Goal: Complete application form

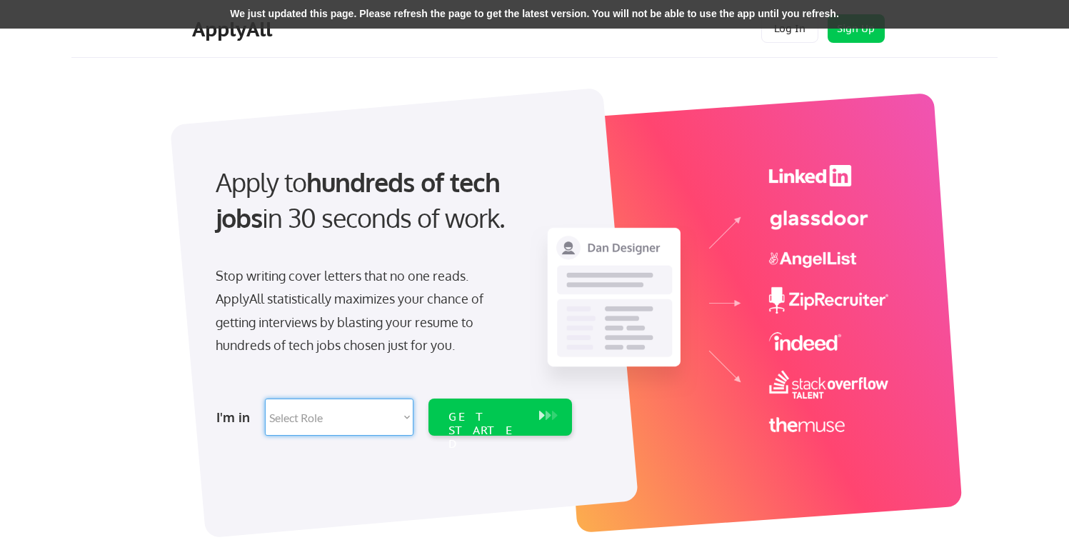
click at [352, 421] on select "Select Role Software Engineering Product Management Customer Success Sales UI/U…" at bounding box center [339, 417] width 149 height 37
select select ""product""
click at [491, 417] on div "GET STARTED" at bounding box center [487, 430] width 76 height 41
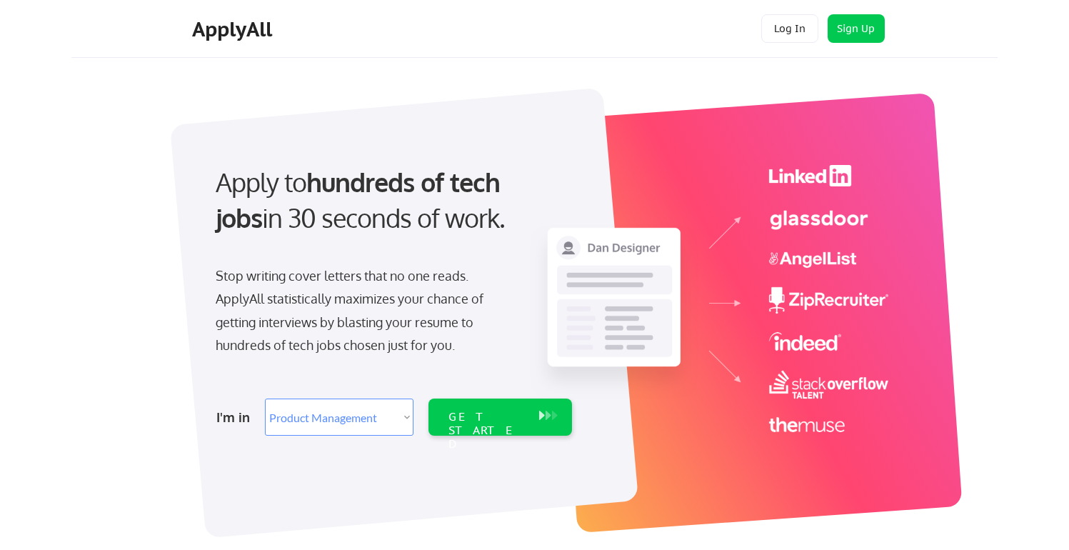
select select ""product""
click at [479, 419] on div "GET STARTED" at bounding box center [487, 430] width 76 height 41
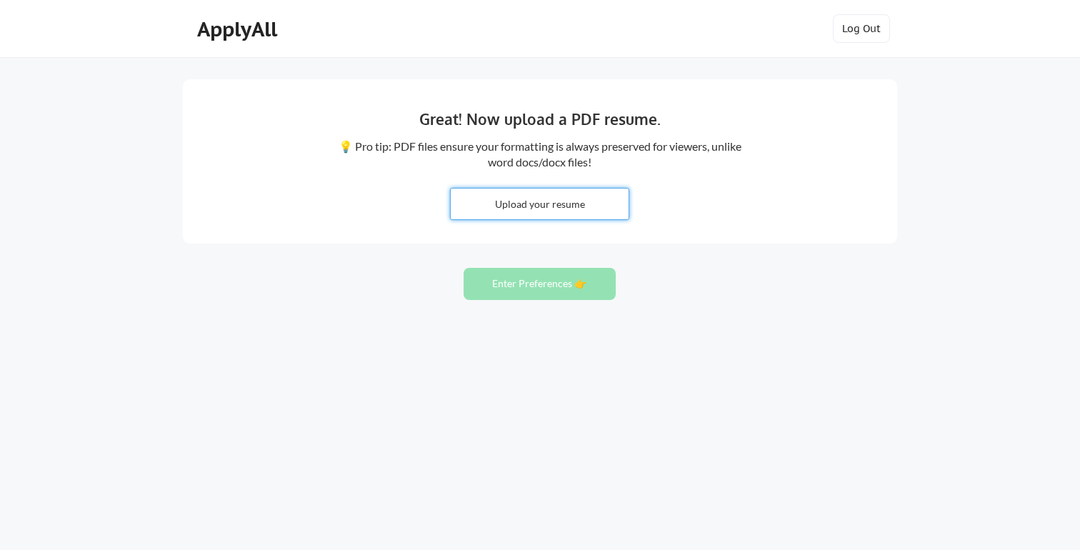
click at [539, 205] on input "file" at bounding box center [540, 204] width 178 height 31
type input "C:\fakepath\Frédéric_Galliot_CV_june_2025_EN.pdf"
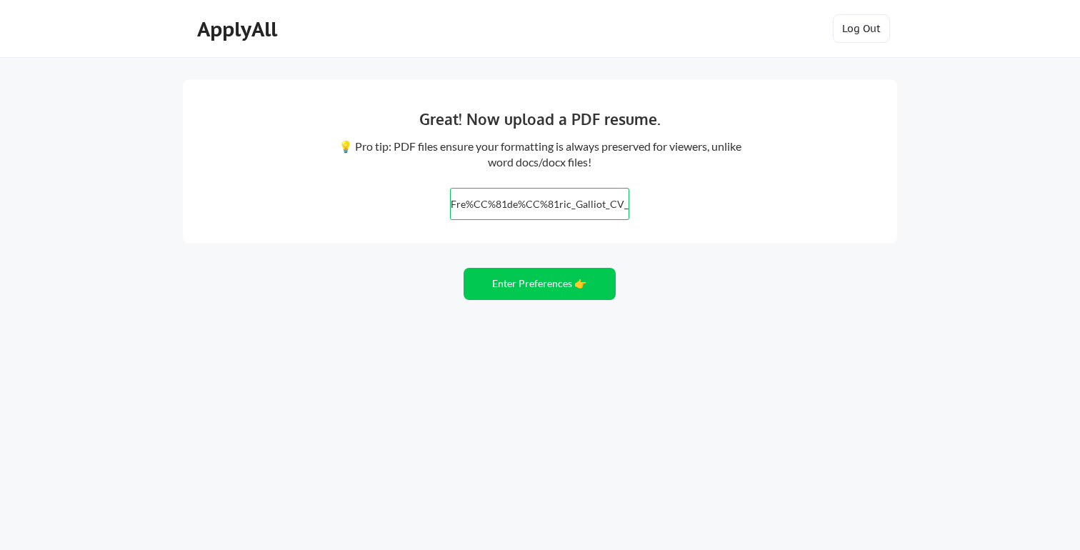
click at [552, 201] on input "file" at bounding box center [540, 204] width 178 height 31
type input "C:\fakepath\Frederic_Galliot_CV_june_2025_EN.pdf"
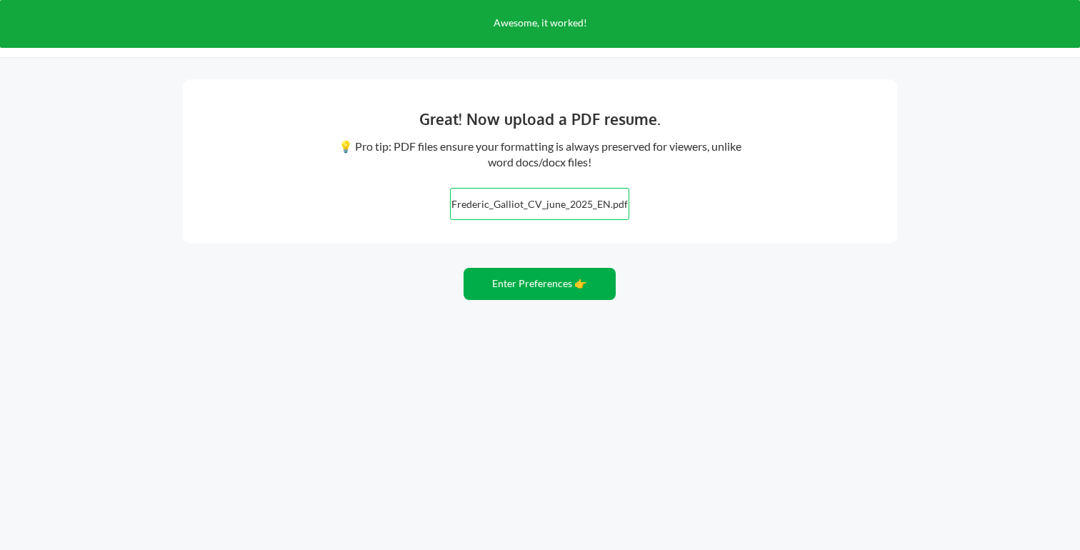
click at [546, 284] on button "Enter Preferences 👉" at bounding box center [540, 284] width 152 height 32
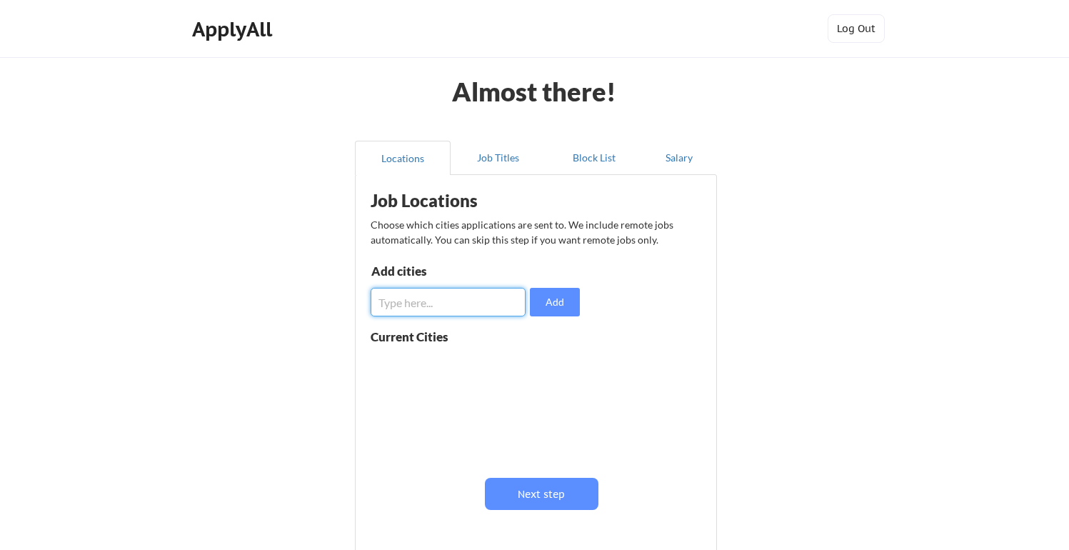
click at [457, 299] on input "input" at bounding box center [448, 302] width 155 height 29
type input "Montreal"
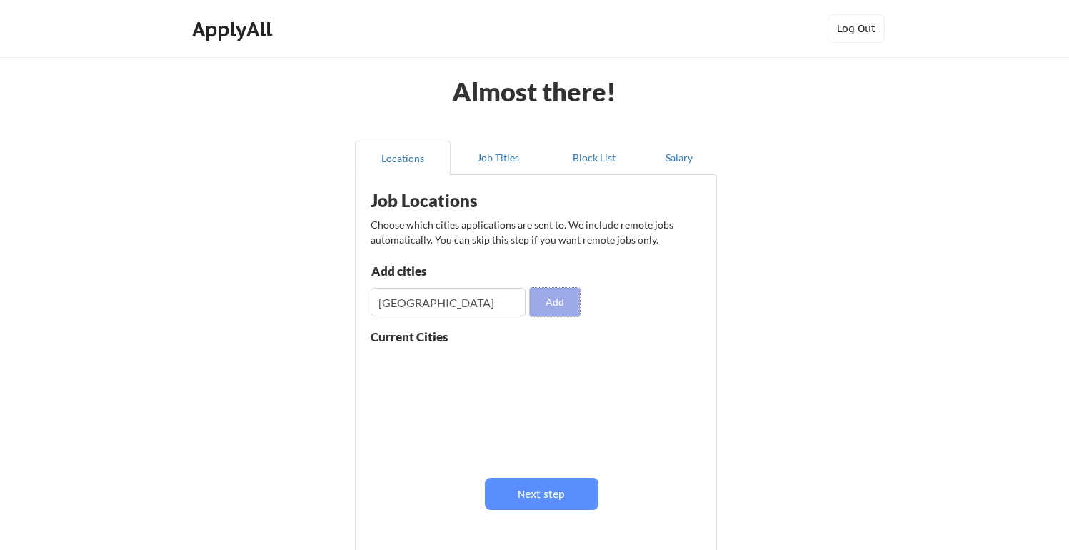
click at [559, 303] on button "Add" at bounding box center [555, 302] width 50 height 29
click at [426, 301] on input "input" at bounding box center [448, 302] width 155 height 29
type input "Quebec"
click at [564, 304] on button "Add" at bounding box center [555, 302] width 50 height 29
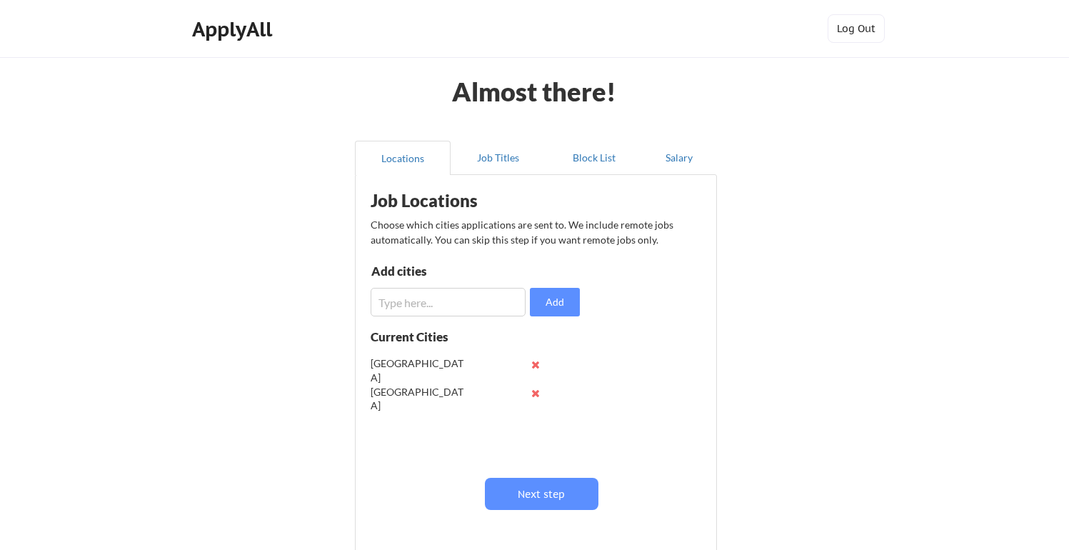
click at [424, 300] on input "input" at bounding box center [448, 302] width 155 height 29
type input "Ottawa"
click at [567, 302] on button "Add" at bounding box center [555, 302] width 50 height 29
click at [424, 303] on input "input" at bounding box center [448, 302] width 155 height 29
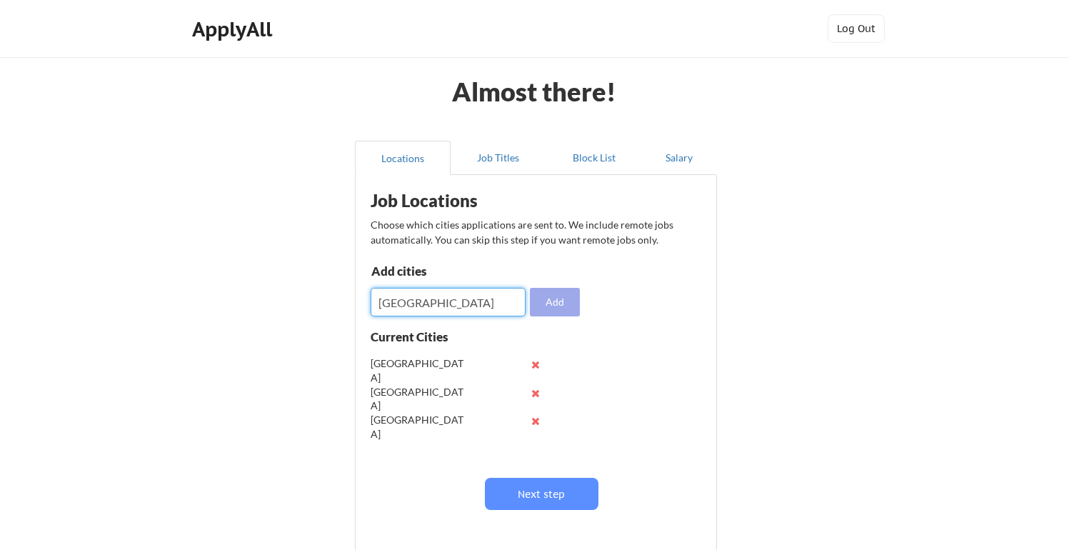
type input "[GEOGRAPHIC_DATA]"
click at [549, 301] on button "Add" at bounding box center [555, 302] width 50 height 29
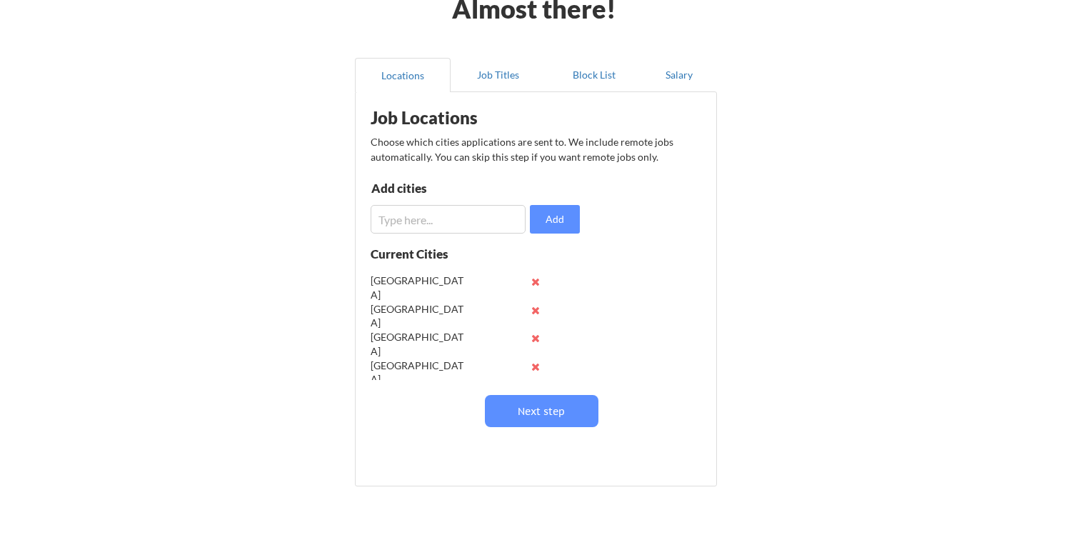
scroll to position [52, 0]
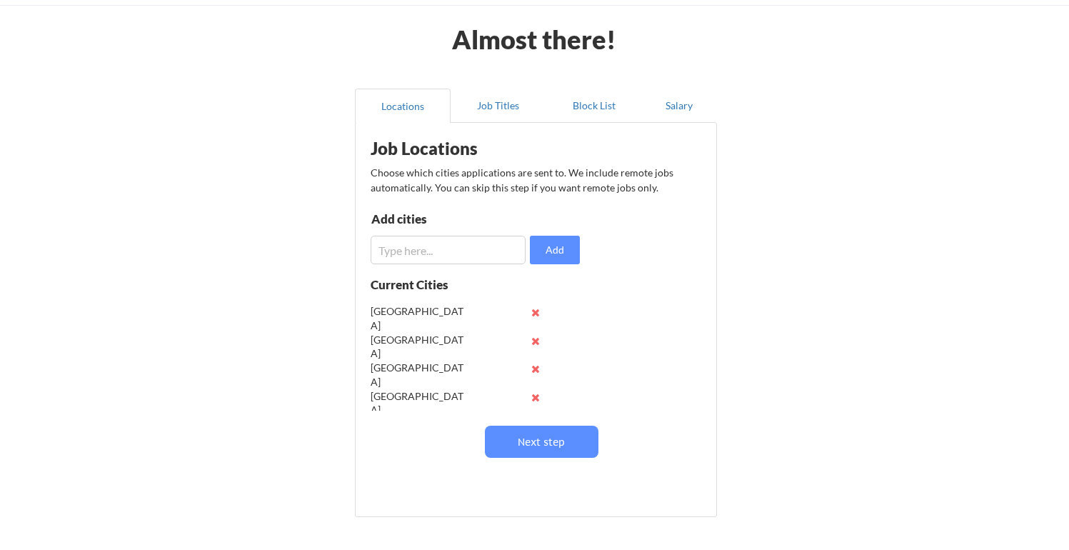
click at [427, 249] on input "input" at bounding box center [448, 250] width 155 height 29
type input "P"
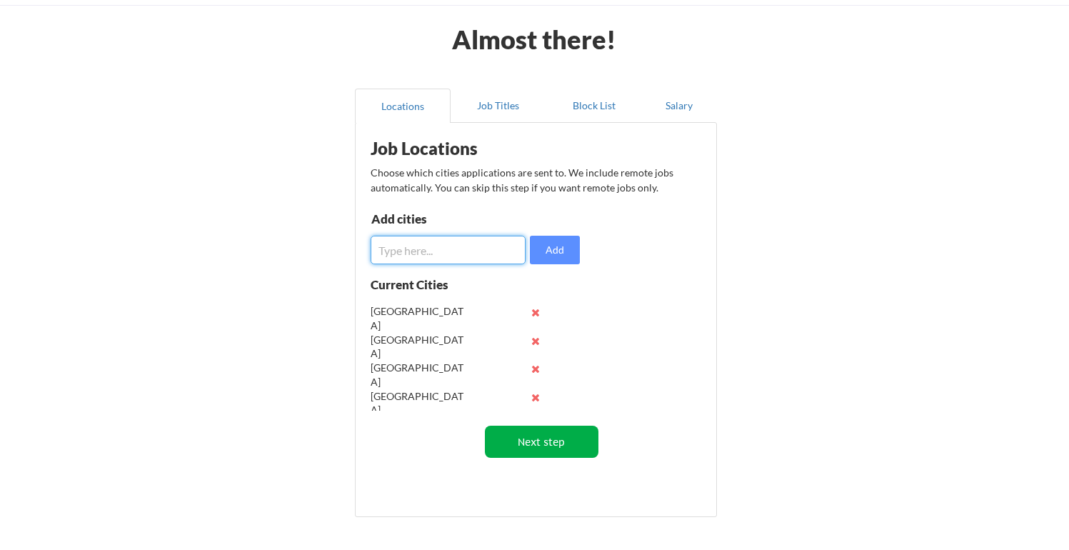
click at [556, 444] on button "Next step" at bounding box center [542, 442] width 114 height 32
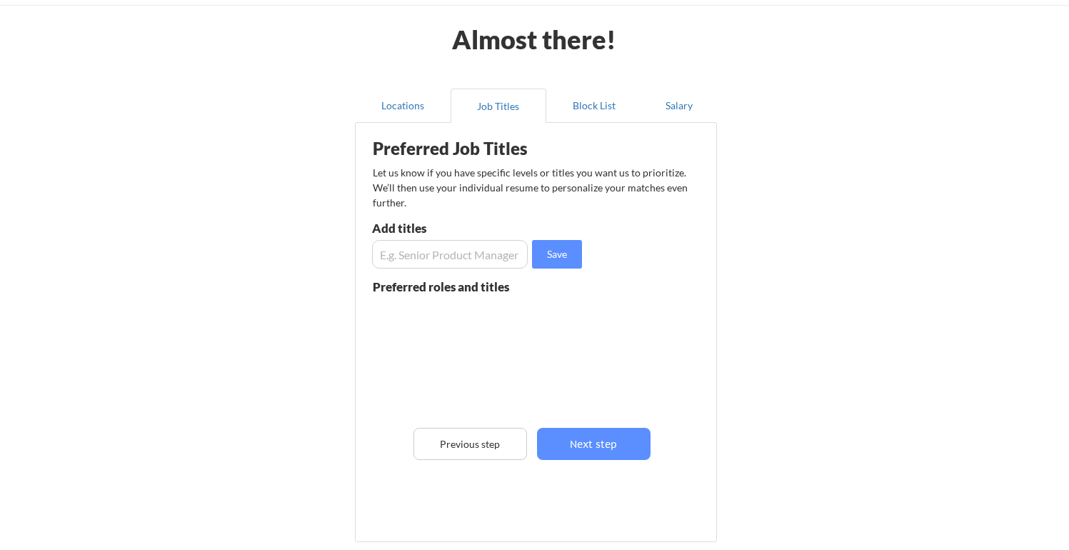
click at [400, 253] on input "input" at bounding box center [450, 254] width 156 height 29
paste input "Senior Design Director · New Product Introduction Manager · Product Development…"
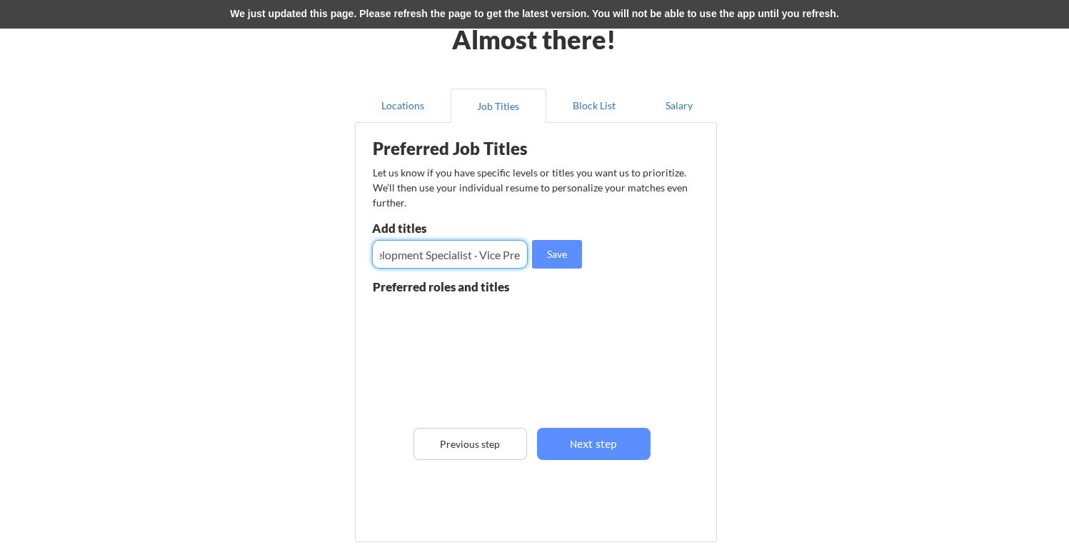
scroll to position [0, 294]
type input "Senior Design Director · New Product Introduction Manager · Product Development…"
click at [556, 256] on button "Save" at bounding box center [557, 254] width 50 height 29
click at [167, 329] on div "Almost there! Locations Job Titles Block List Salary Preferred Job Titles Let u…" at bounding box center [534, 310] width 1069 height 725
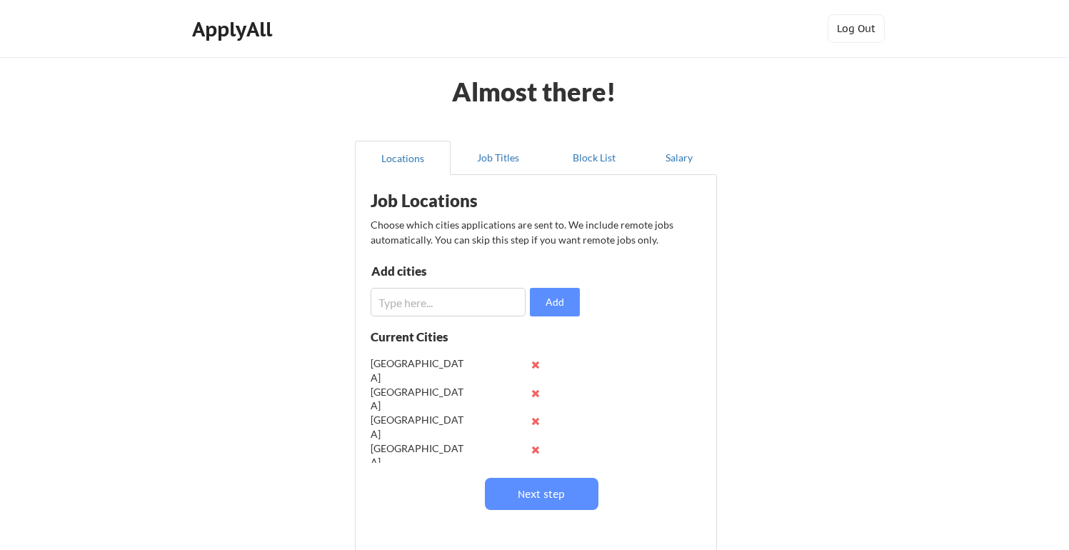
scroll to position [52, 0]
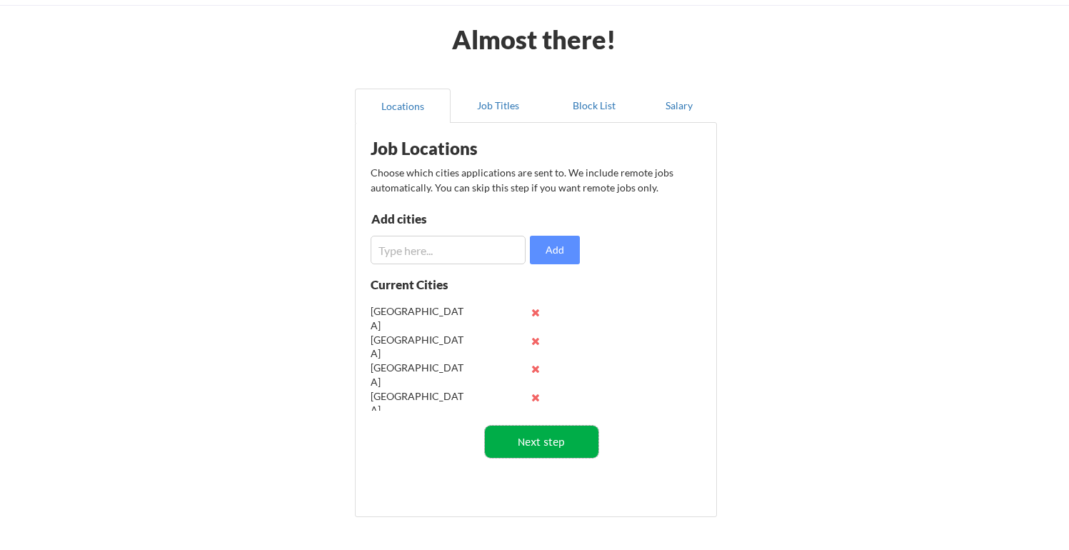
click at [541, 447] on button "Next step" at bounding box center [542, 442] width 114 height 32
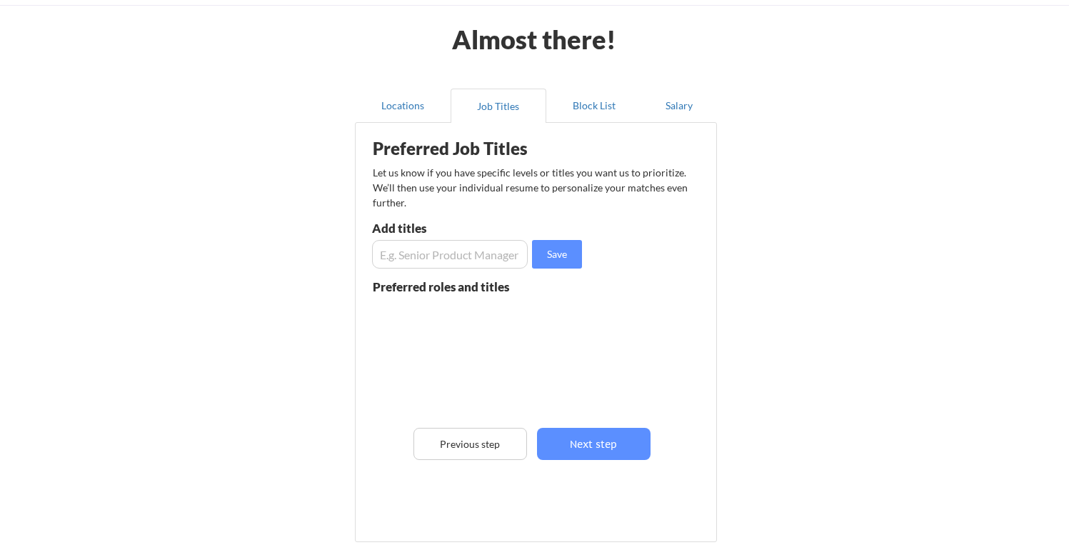
click at [444, 256] on input "input" at bounding box center [450, 254] width 156 height 29
paste input "Senior Design Director · New Product Introduction Manager · Product Development…"
type input "Senior Design Director"
click at [559, 257] on button "Save" at bounding box center [557, 254] width 50 height 29
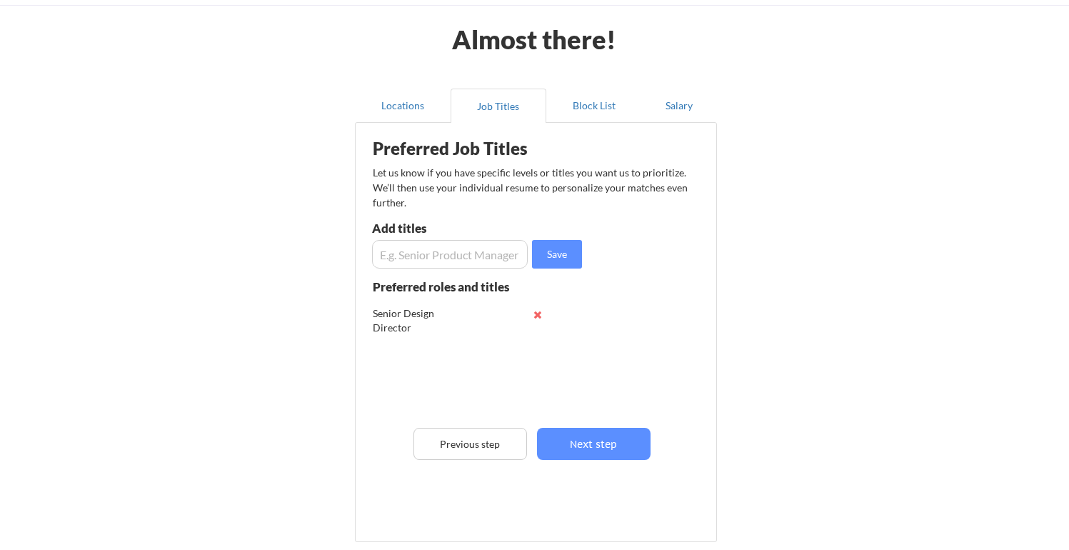
click at [426, 252] on input "input" at bounding box center [450, 254] width 156 height 29
paste input "Senior Design Director · New Product Introduction Manager · Product Development…"
click at [404, 257] on input "input" at bounding box center [450, 254] width 156 height 29
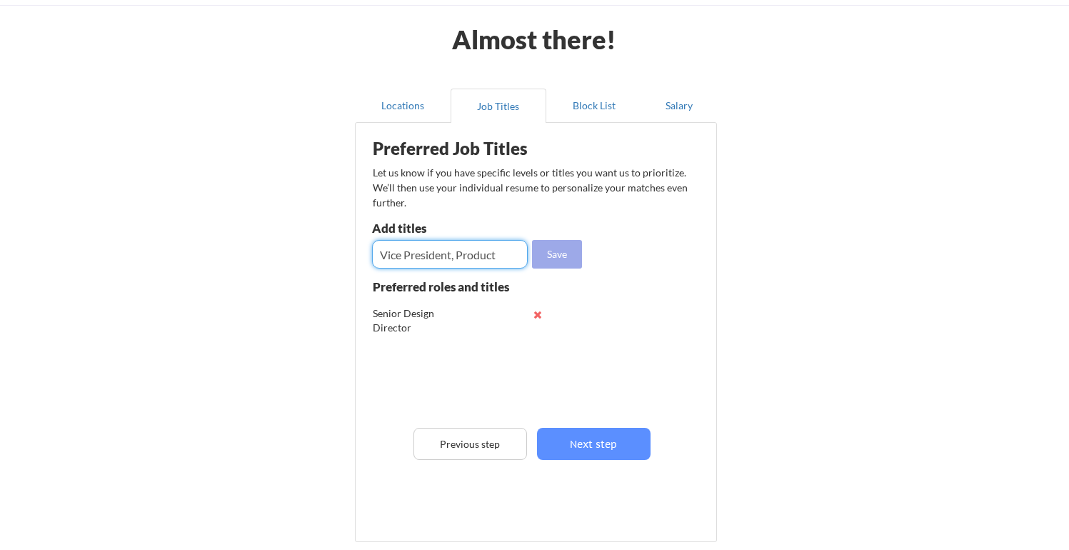
type input "Vice President, Product"
click at [557, 255] on button "Save" at bounding box center [557, 254] width 50 height 29
click at [437, 257] on input "input" at bounding box center [450, 254] width 156 height 29
paste input "Senior Design Director · New Product Introduction Manager · Product Development…"
type input "Product Development Specialist"
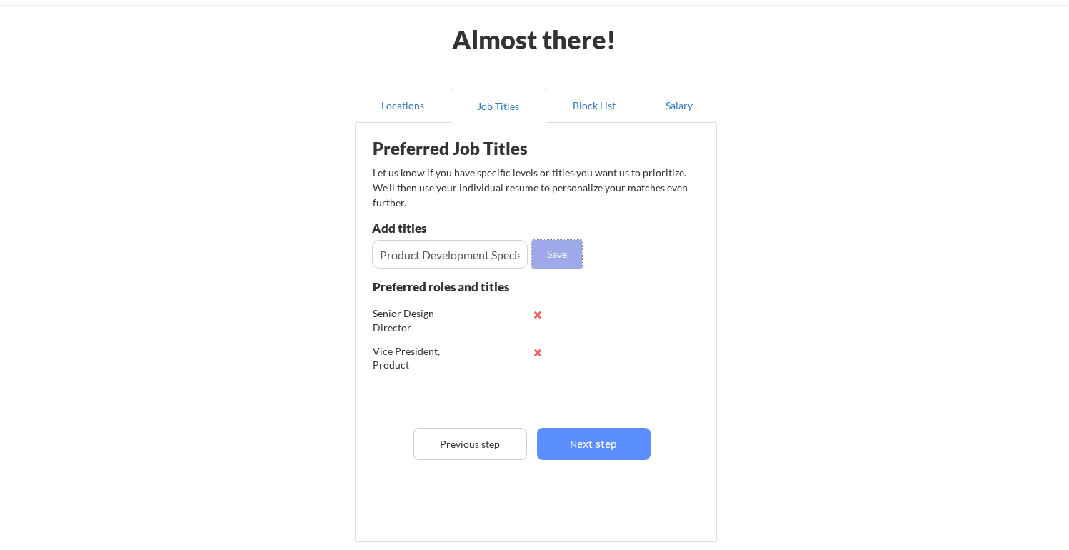
click at [557, 255] on button "Save" at bounding box center [557, 254] width 50 height 29
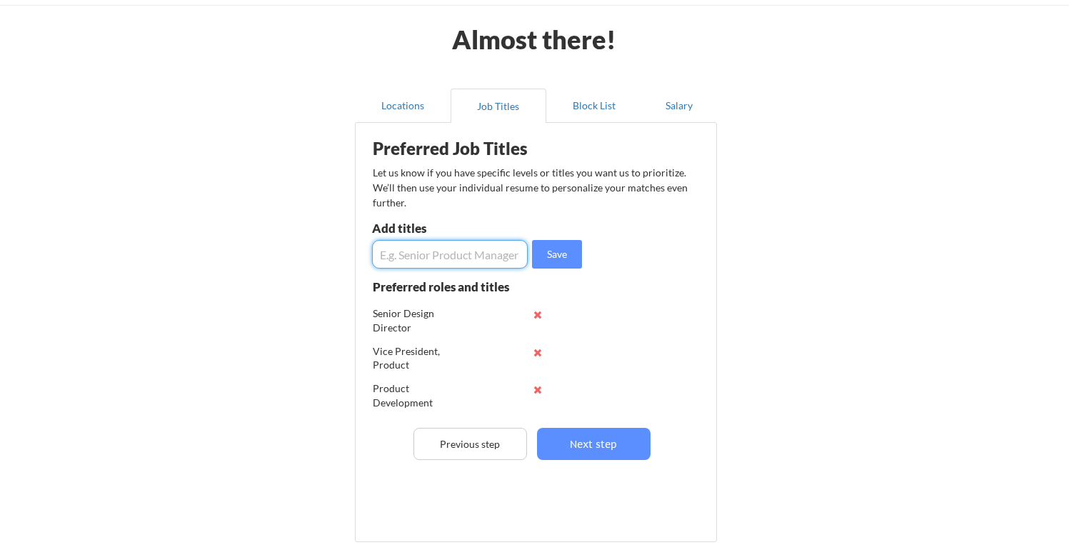
click at [463, 254] on input "input" at bounding box center [450, 254] width 156 height 29
drag, startPoint x: 414, startPoint y: 252, endPoint x: 363, endPoint y: 253, distance: 50.7
click at [363, 253] on div "Preferred Job Titles Let us know if you have specific levels or titles you want…" at bounding box center [539, 329] width 352 height 398
type input "Product Director"
click at [562, 249] on button "Save" at bounding box center [557, 254] width 50 height 29
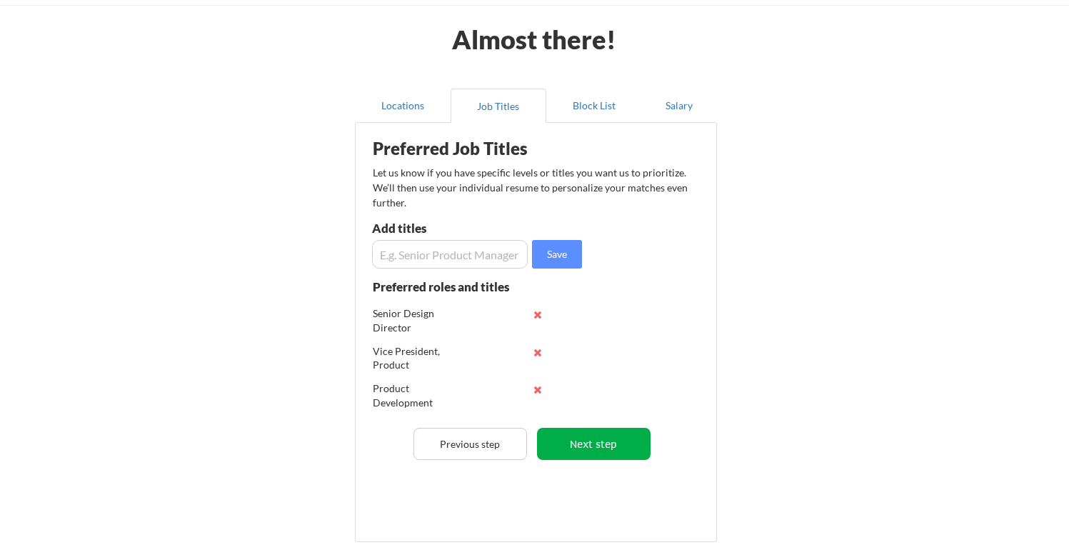
click at [613, 441] on button "Next step" at bounding box center [594, 444] width 114 height 32
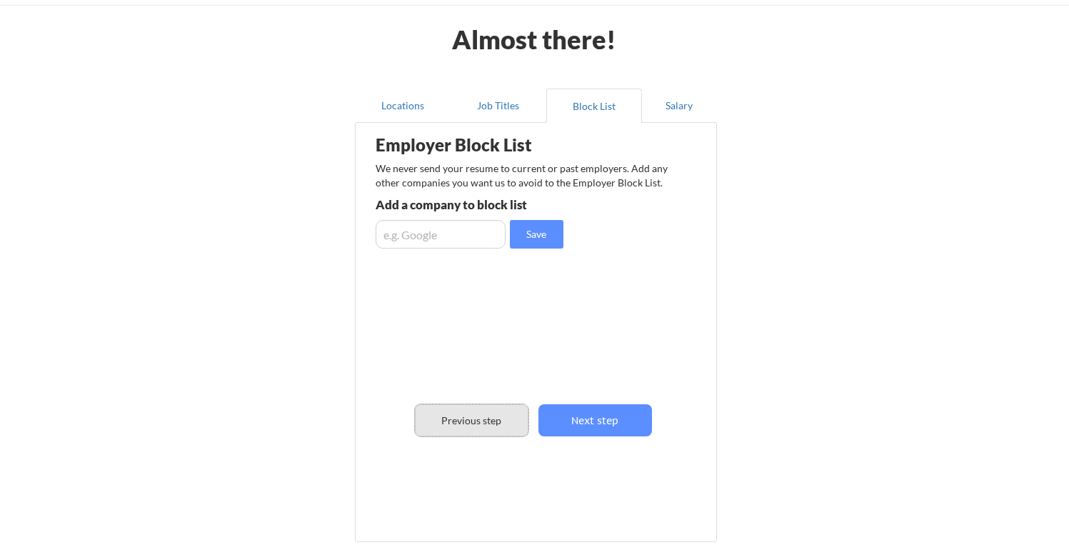
click at [479, 415] on button "Previous step" at bounding box center [472, 420] width 114 height 32
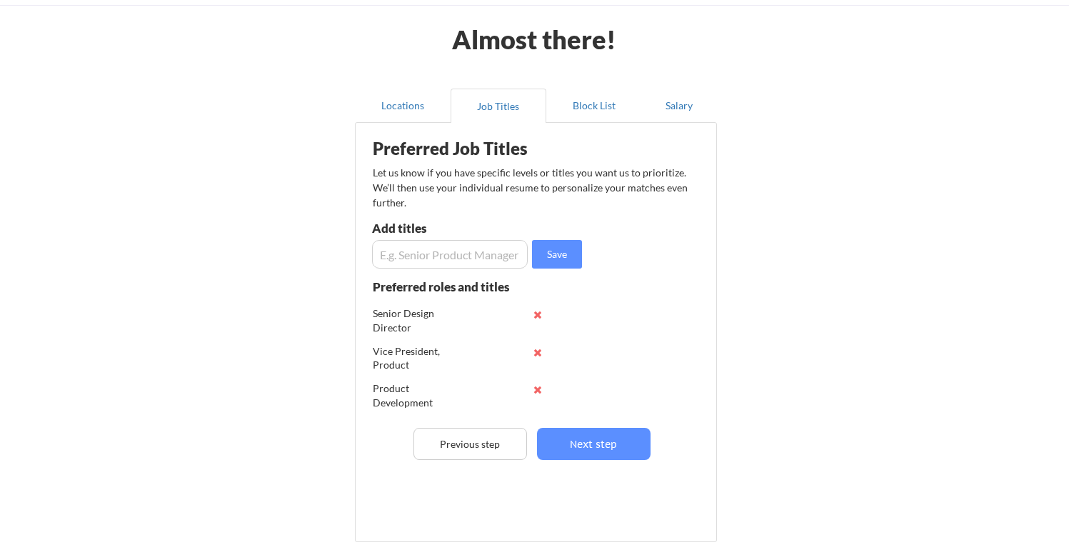
click at [428, 256] on input "input" at bounding box center [450, 254] width 156 height 29
click at [434, 254] on input "input" at bounding box center [450, 254] width 156 height 29
type input "Innovation / R&D Director"
click at [563, 249] on button "Save" at bounding box center [557, 254] width 50 height 29
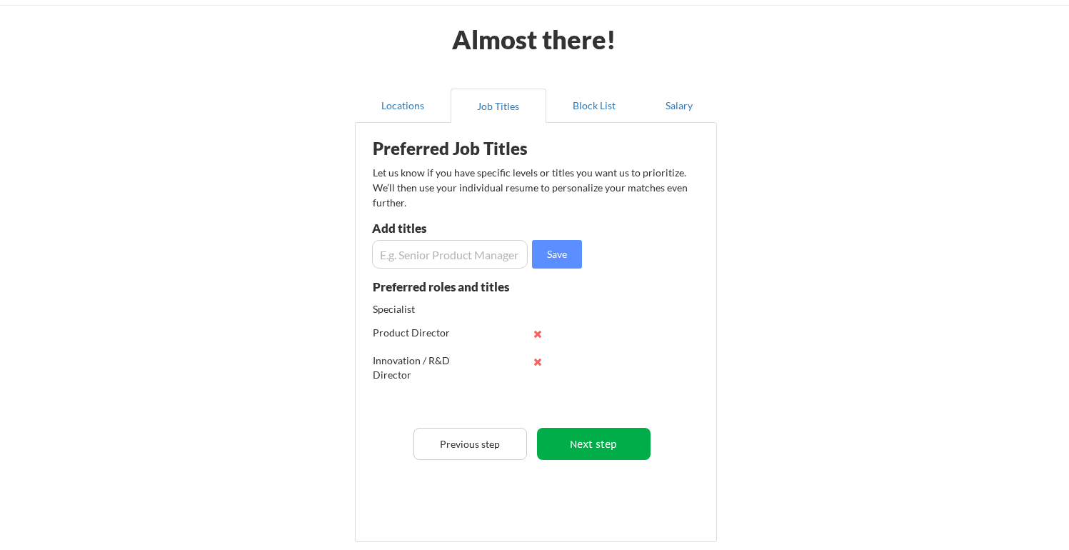
click at [589, 447] on button "Next step" at bounding box center [594, 444] width 114 height 32
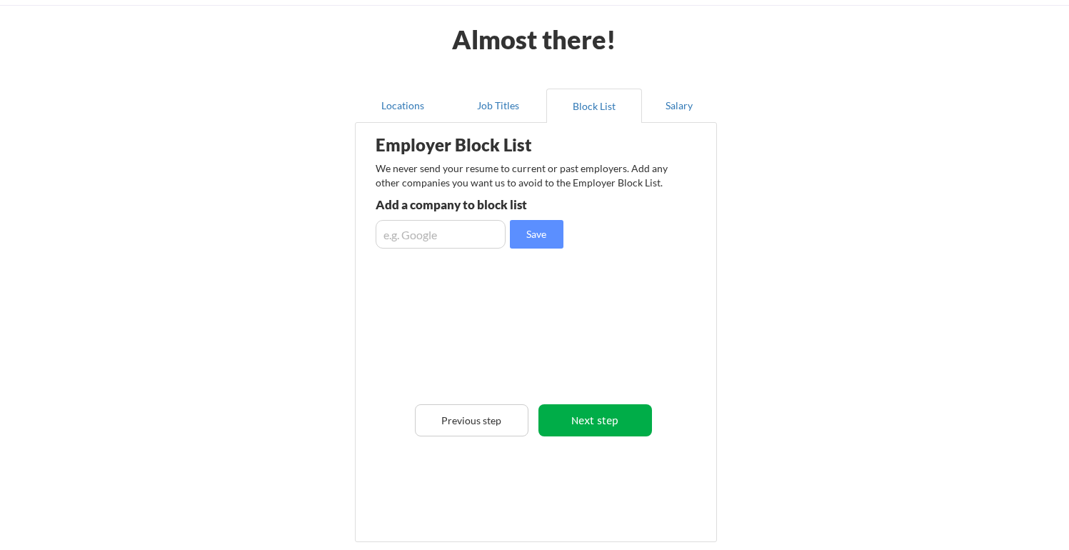
click at [589, 421] on button "Next step" at bounding box center [596, 420] width 114 height 32
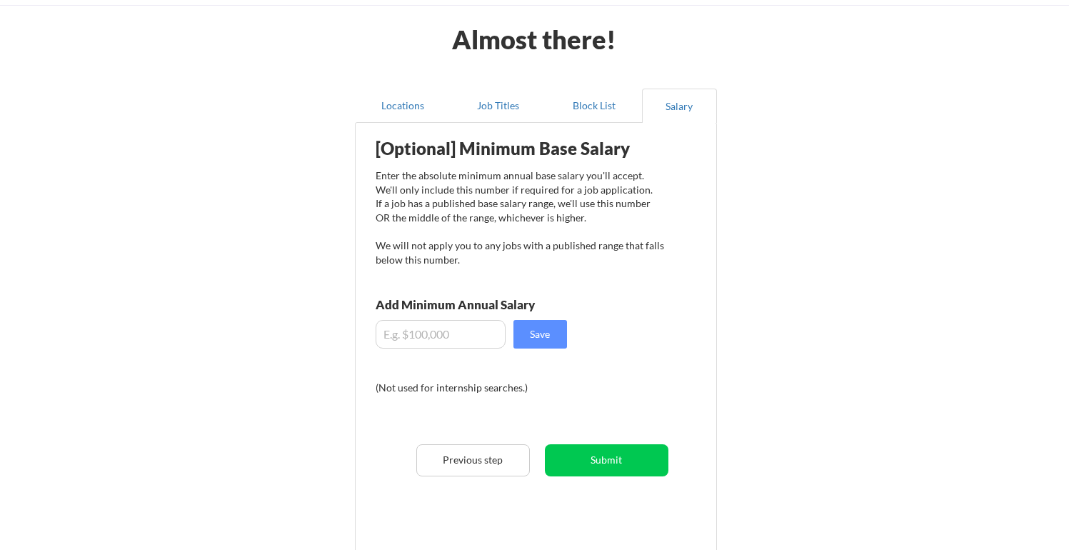
click at [456, 335] on input "input" at bounding box center [441, 334] width 130 height 29
drag, startPoint x: 397, startPoint y: 332, endPoint x: 456, endPoint y: 334, distance: 58.6
click at [456, 334] on input "input" at bounding box center [441, 334] width 130 height 29
click at [455, 333] on input "input" at bounding box center [441, 334] width 130 height 29
type input "$150,000"
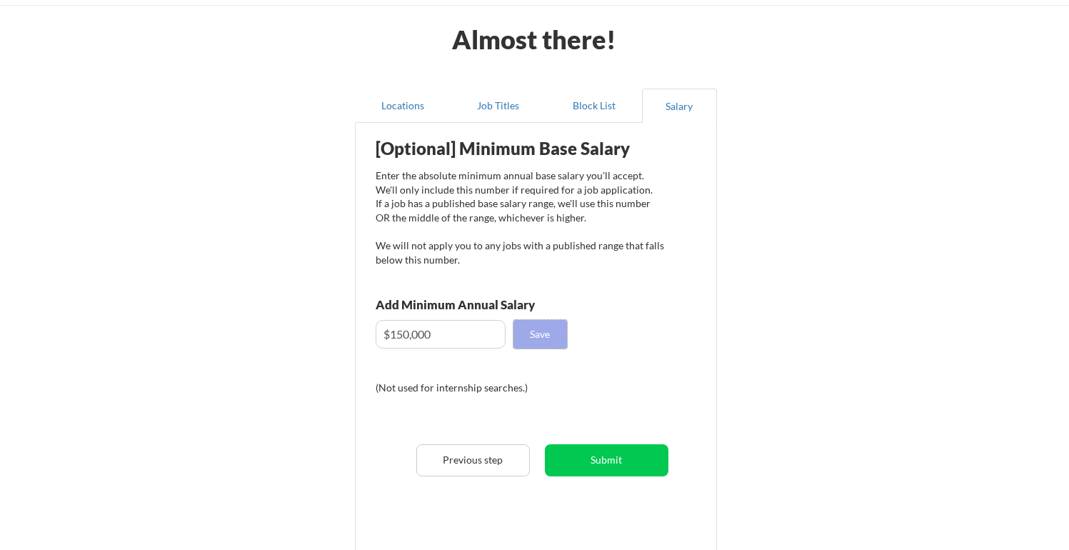
click at [547, 334] on button "Save" at bounding box center [541, 334] width 54 height 29
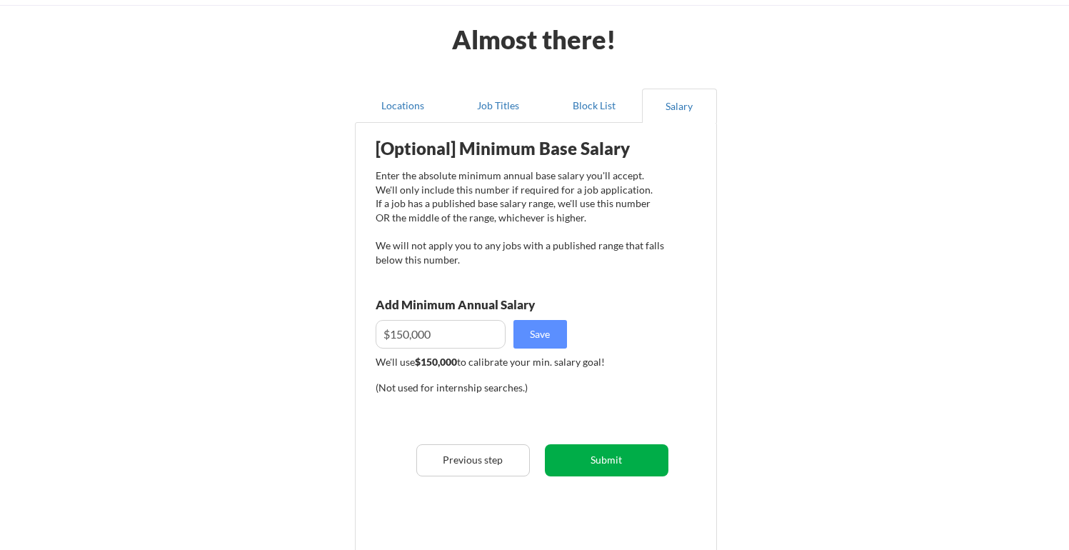
click at [616, 460] on button "Submit" at bounding box center [607, 460] width 124 height 32
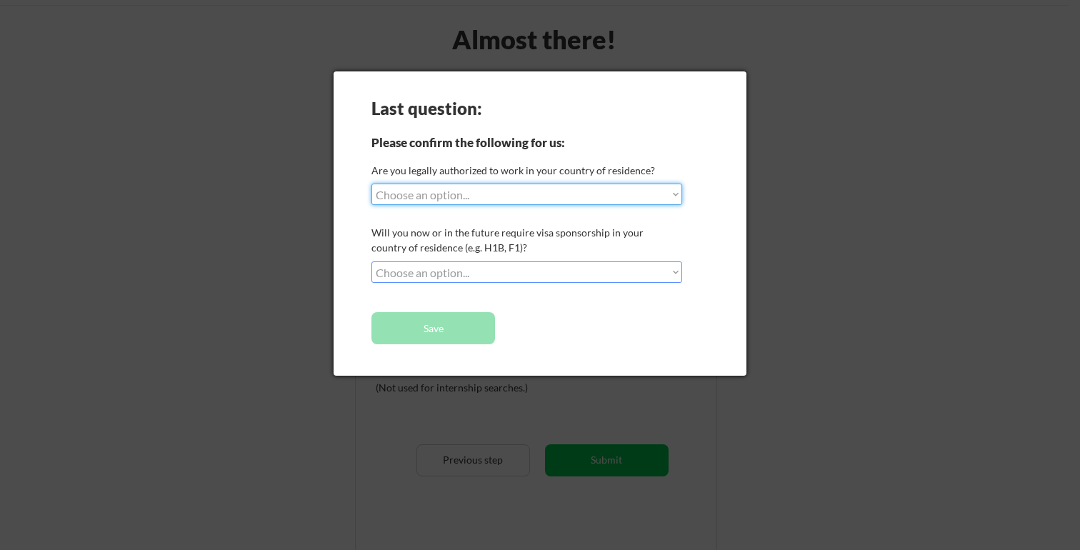
click at [497, 194] on select "Choose an option... Yes, I am a [DEMOGRAPHIC_DATA] Citizen Yes, I am a [DEMOGRA…" at bounding box center [526, 194] width 311 height 21
select select ""yes__i_am_a_[DEMOGRAPHIC_DATA]""
click at [524, 274] on select "Choose an option... No, I will not need sponsorship Yes, I will need sponsorship" at bounding box center [526, 271] width 311 height 21
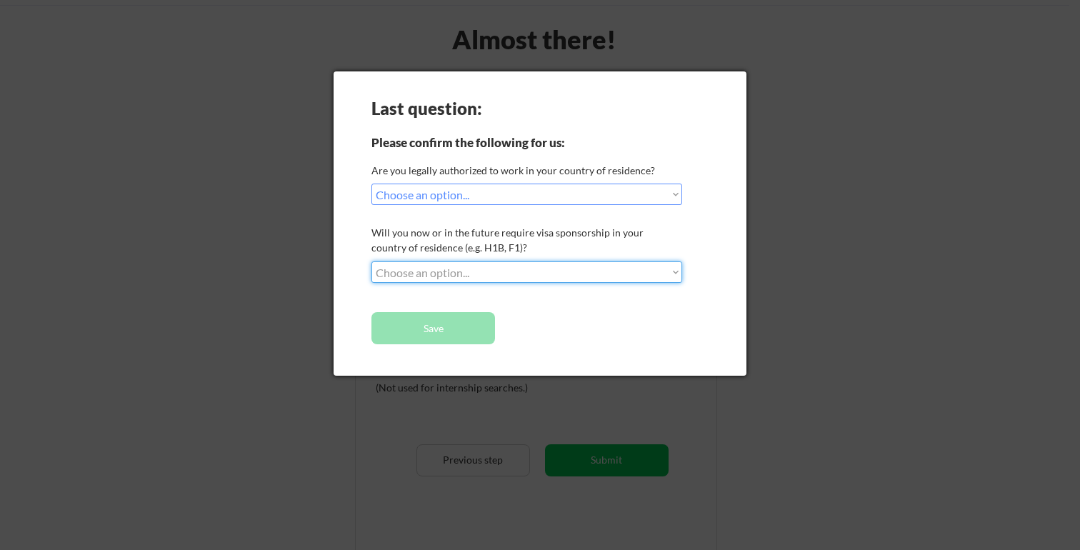
select select ""no__i_will_not_need_sponsorship""
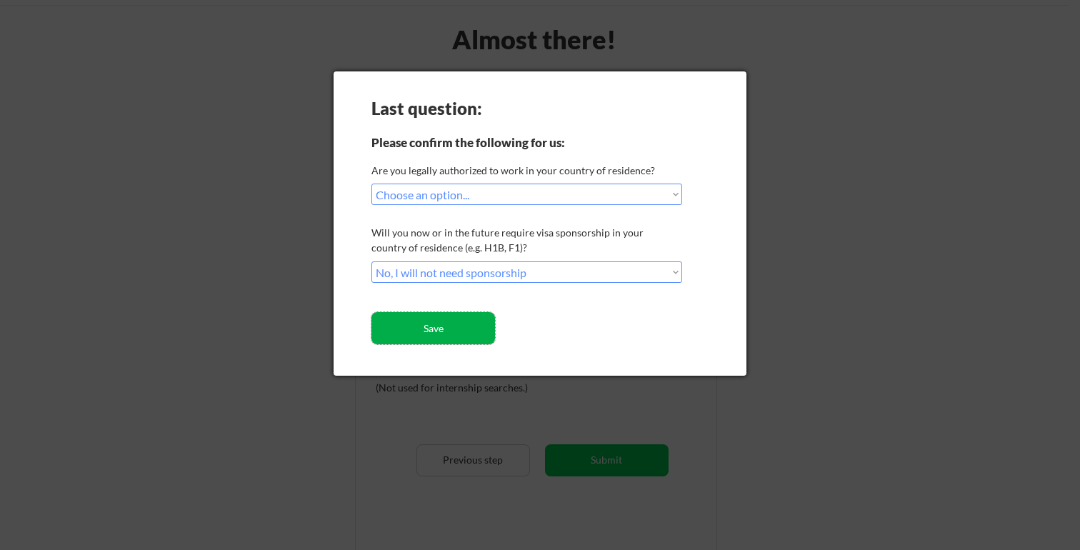
click at [456, 335] on button "Save" at bounding box center [433, 328] width 124 height 32
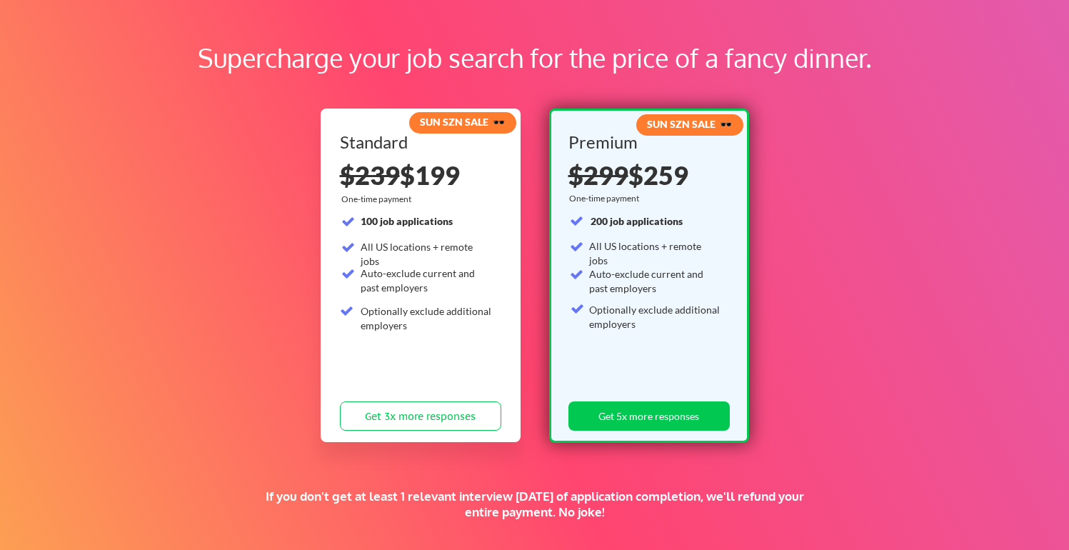
scroll to position [51, 0]
